Goal: Information Seeking & Learning: Learn about a topic

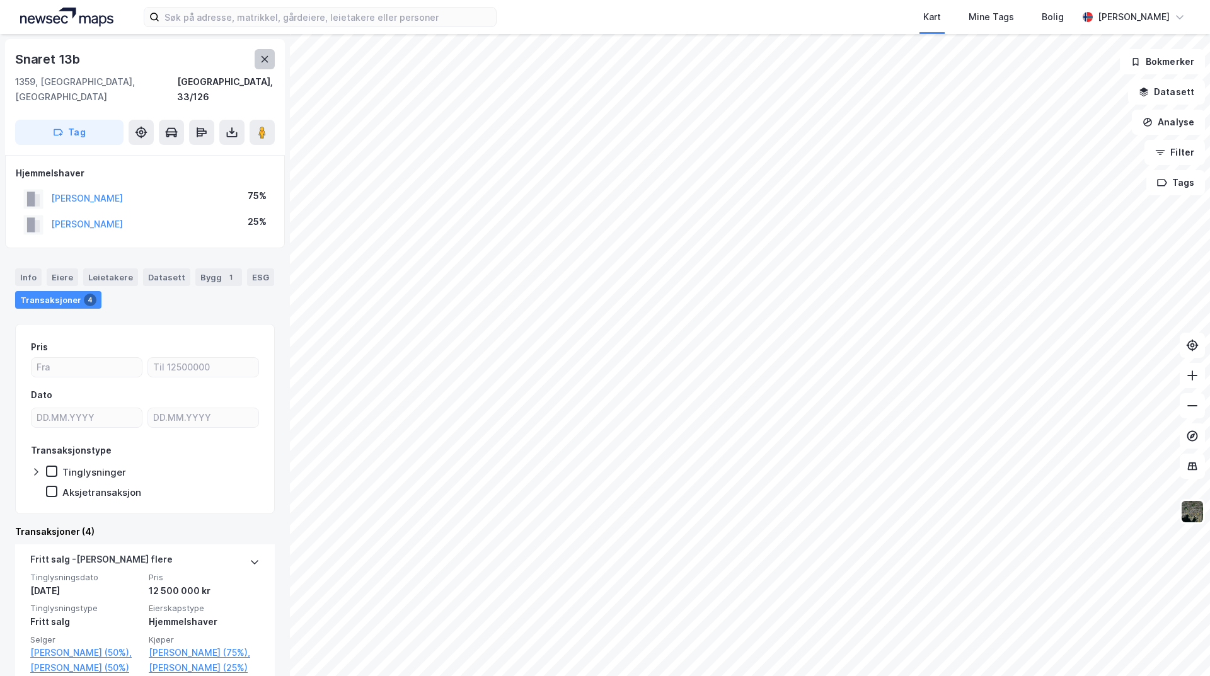
click at [260, 57] on icon at bounding box center [265, 59] width 10 height 10
